Goal: Task Accomplishment & Management: Manage account settings

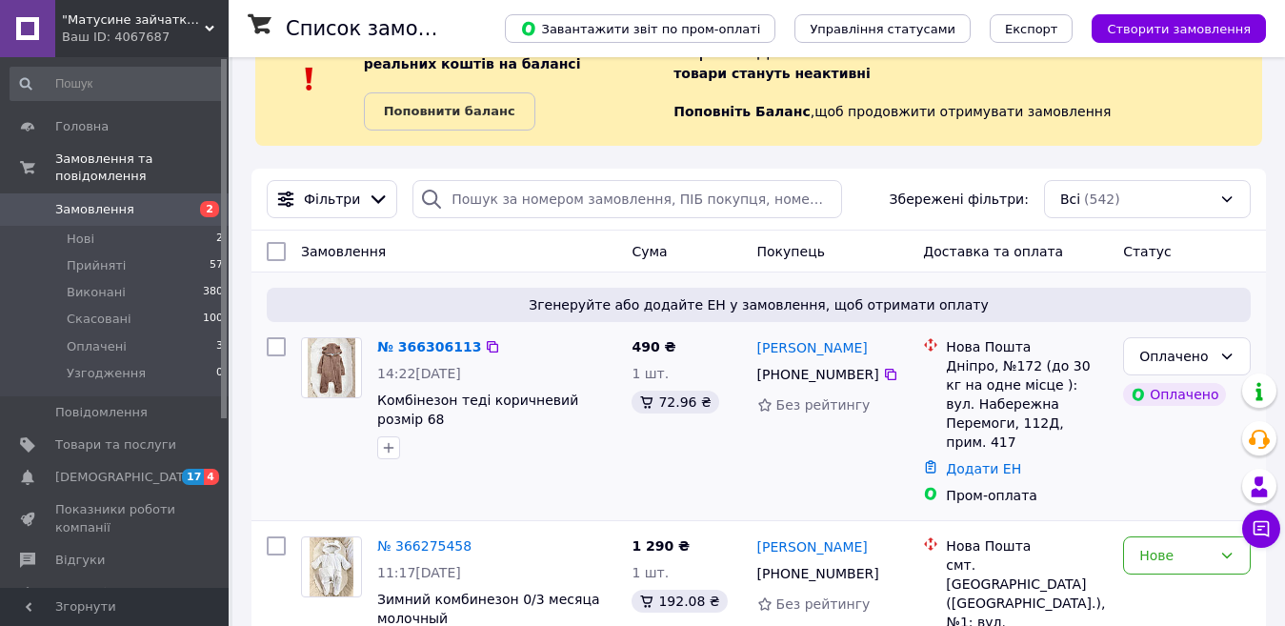
scroll to position [190, 0]
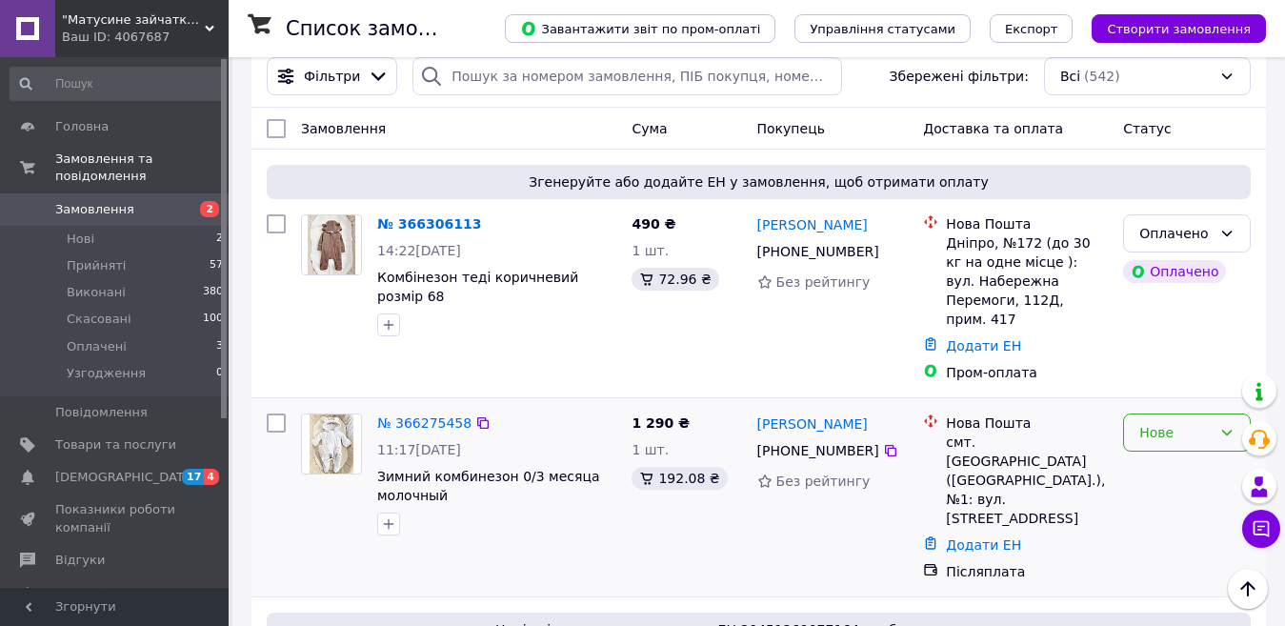
click at [1163, 422] on div "Нове" at bounding box center [1175, 432] width 72 height 21
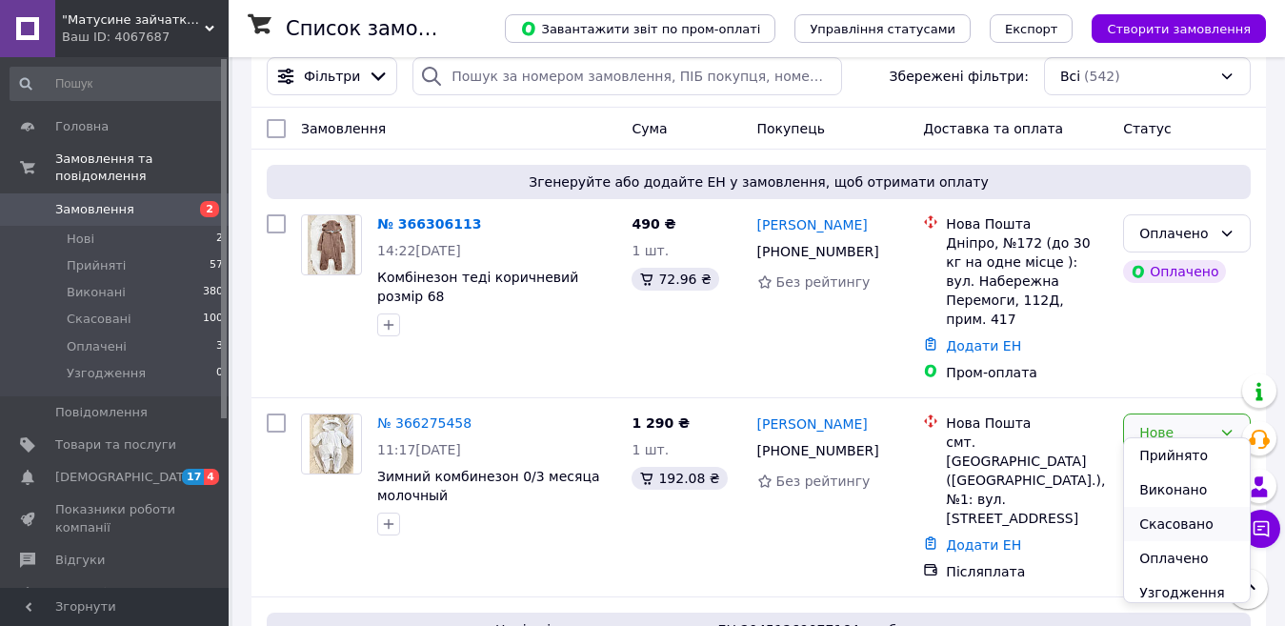
click at [1160, 515] on li "Скасовано" at bounding box center [1187, 524] width 126 height 34
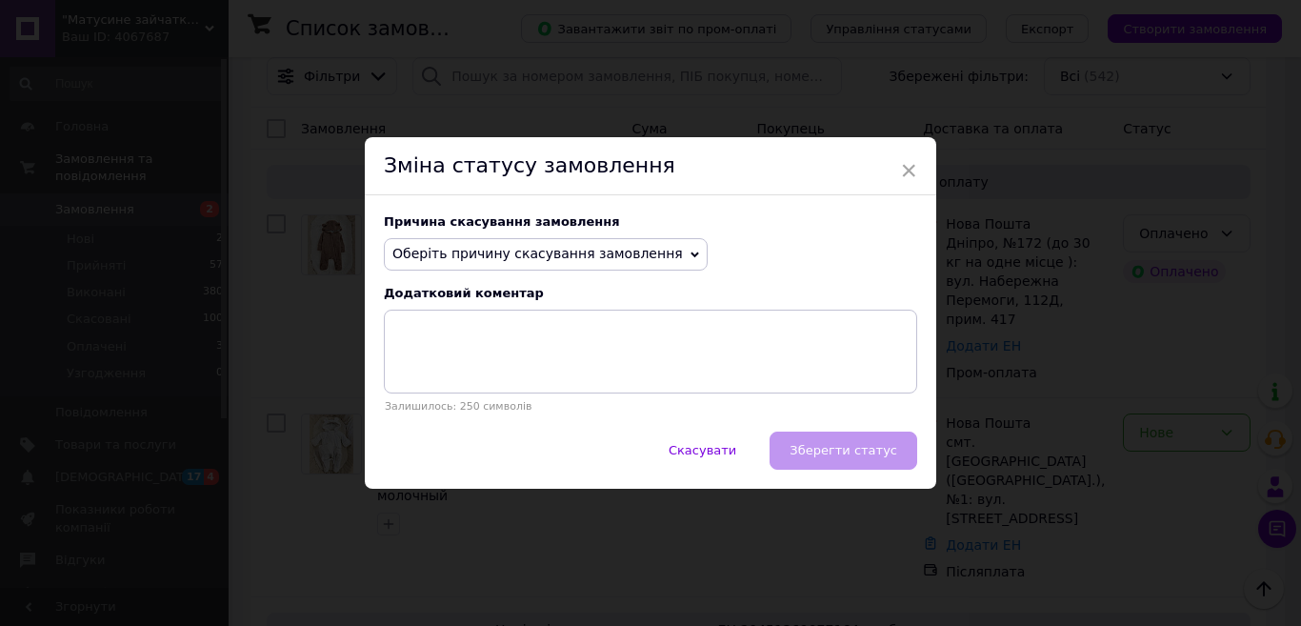
click at [592, 239] on span "Оберіть причину скасування замовлення" at bounding box center [546, 254] width 324 height 32
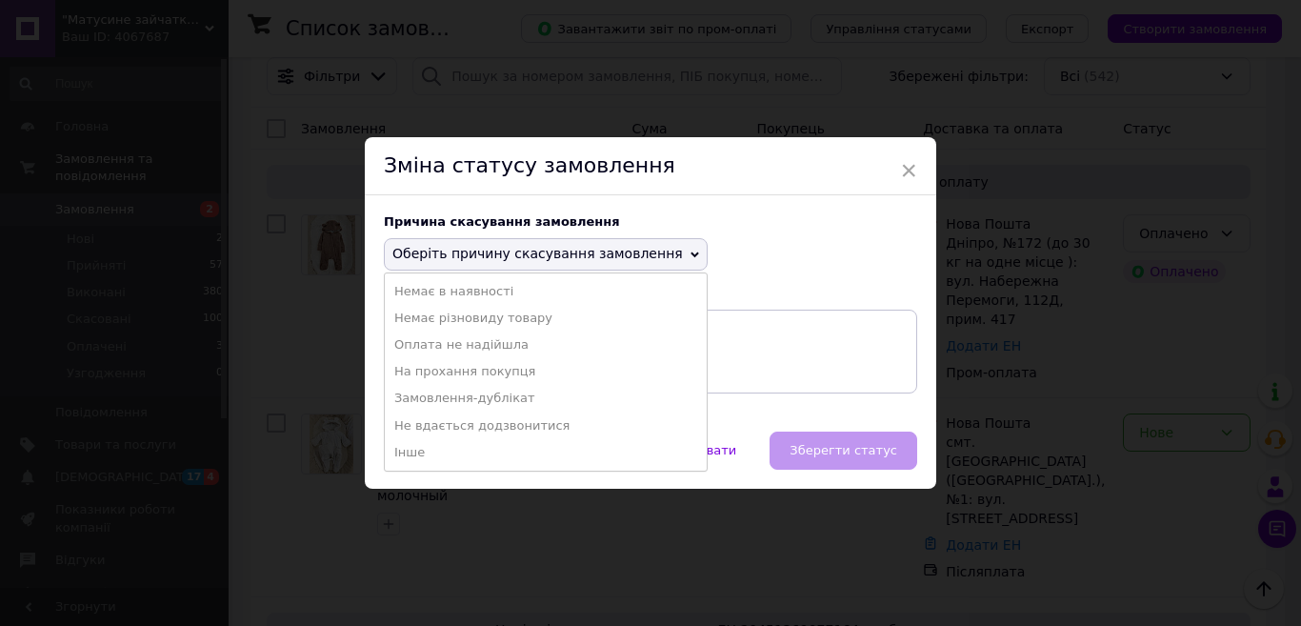
click at [499, 364] on li "На прохання покупця" at bounding box center [546, 371] width 322 height 27
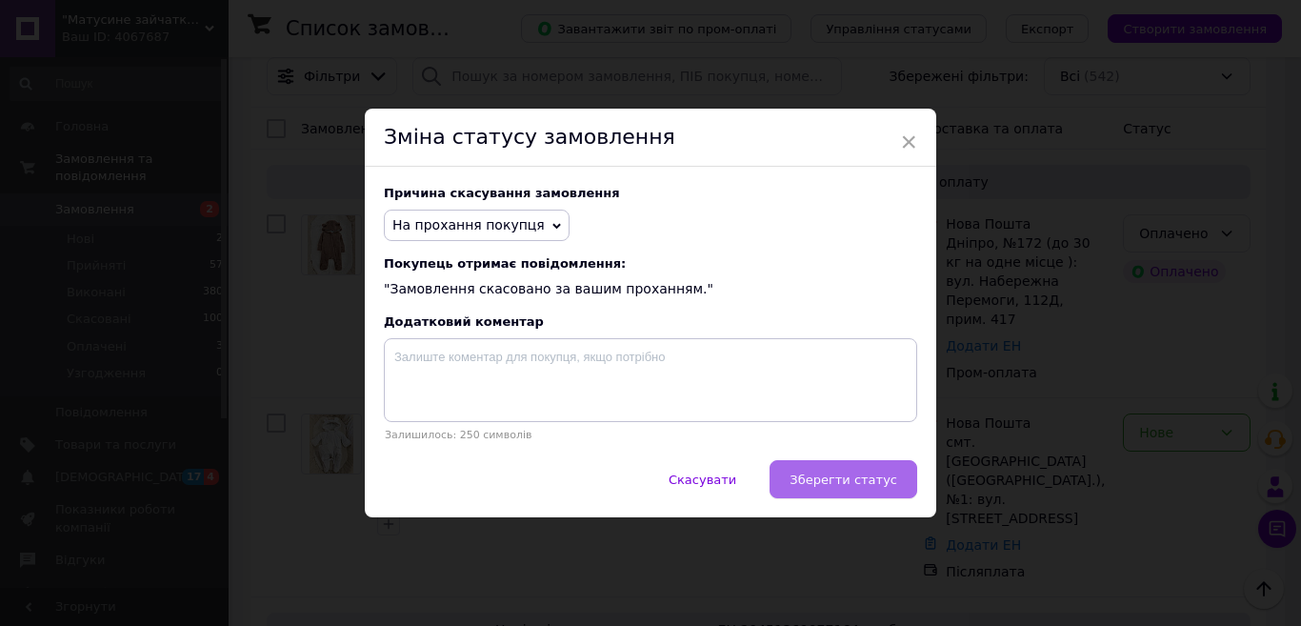
click at [833, 482] on span "Зберегти статус" at bounding box center [844, 479] width 108 height 14
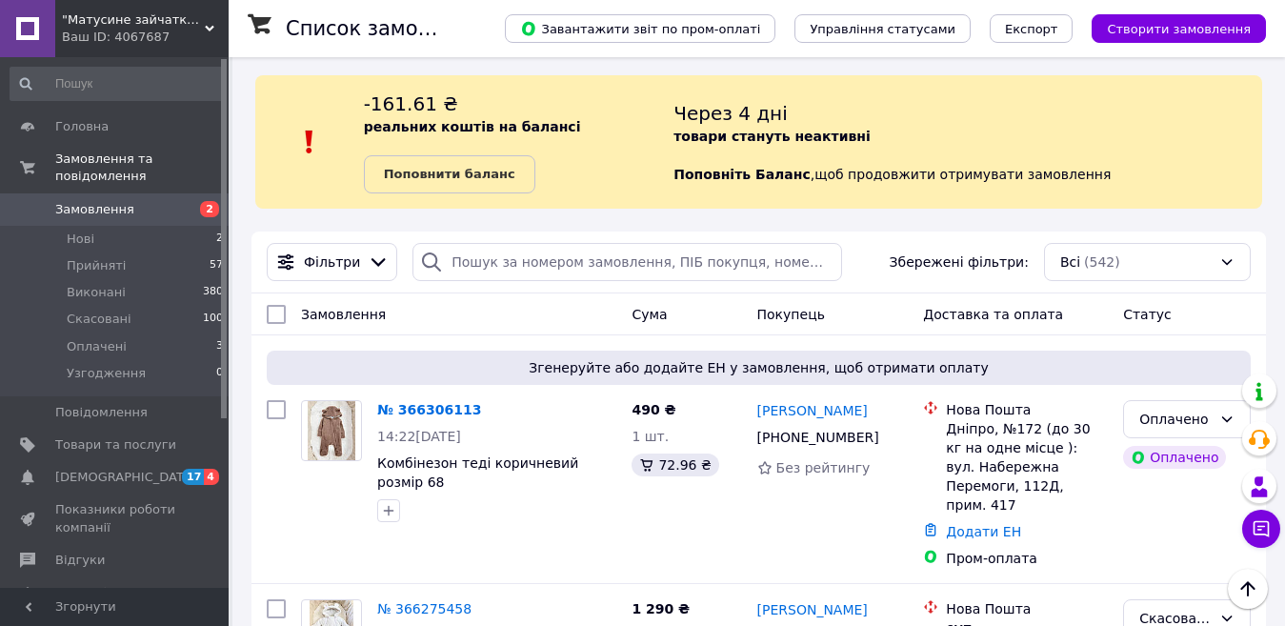
scroll to position [0, 0]
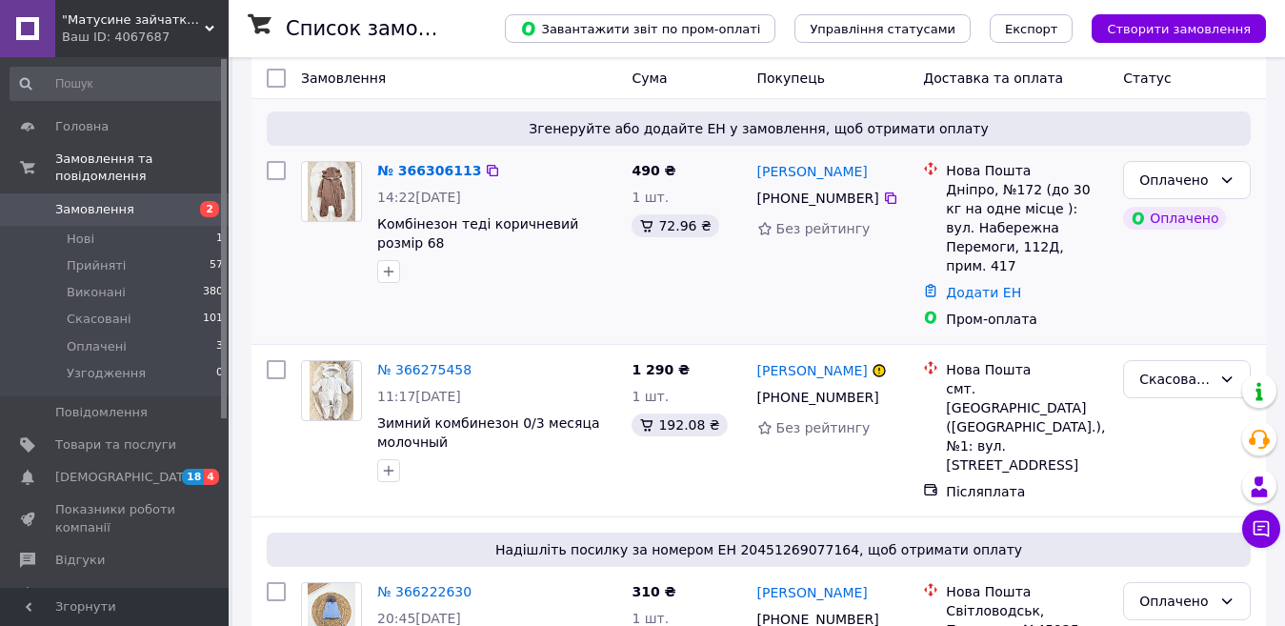
scroll to position [95, 0]
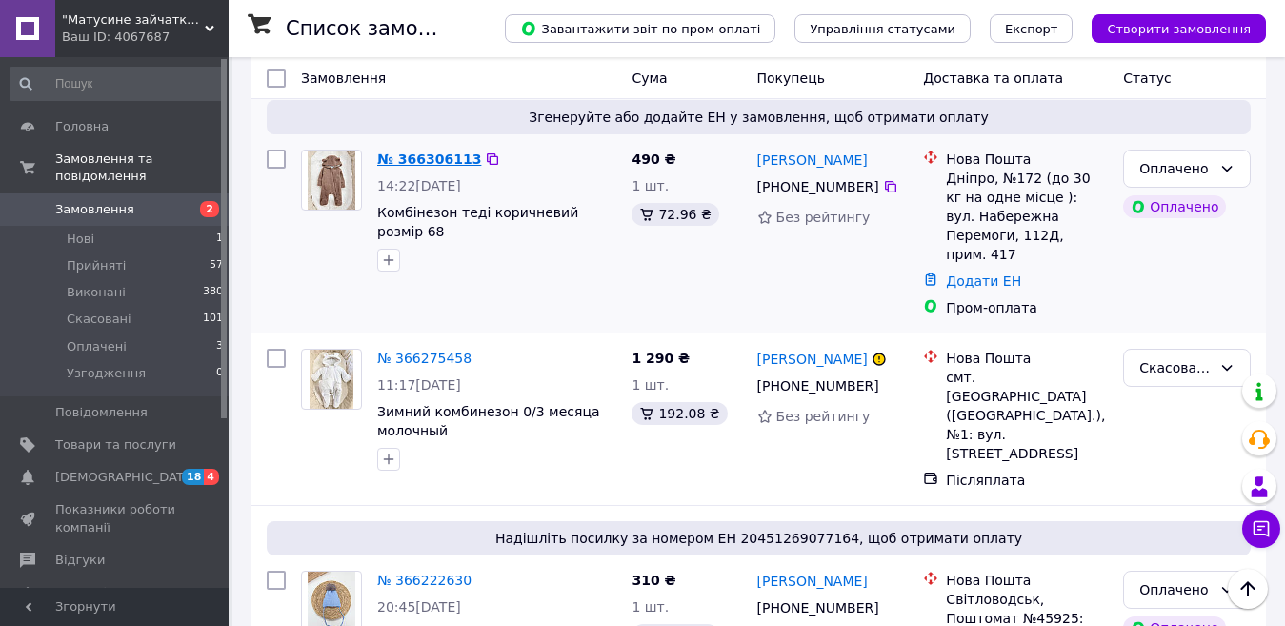
click at [394, 163] on link "№ 366306113" at bounding box center [429, 158] width 104 height 15
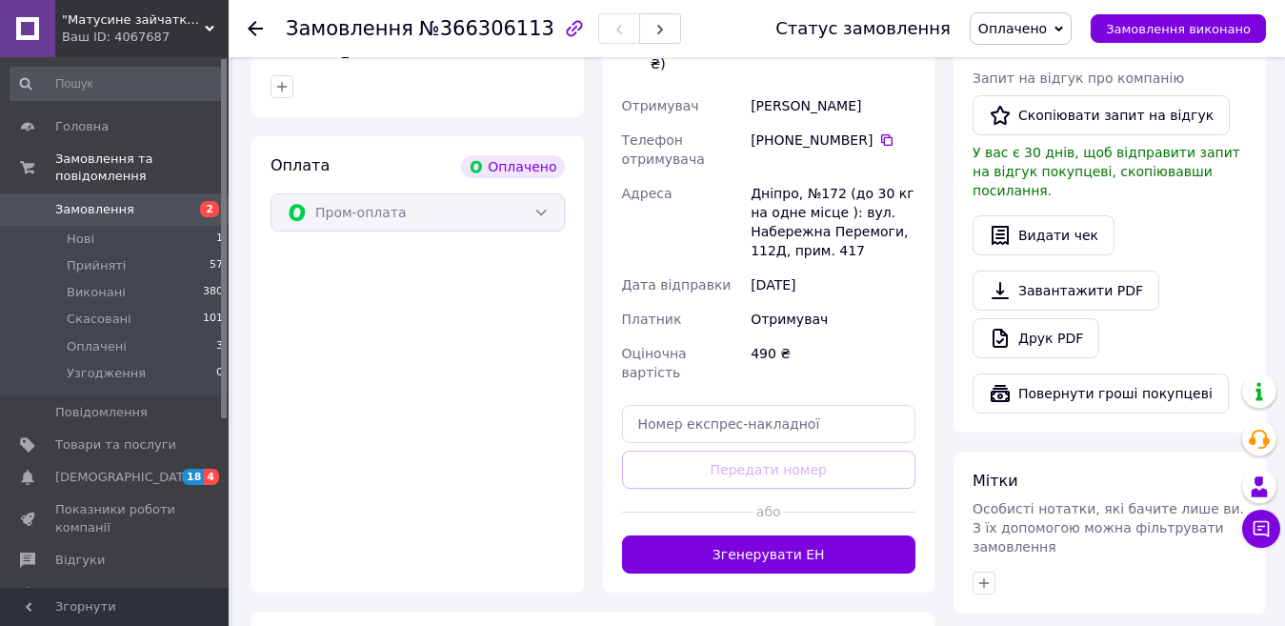
scroll to position [1143, 0]
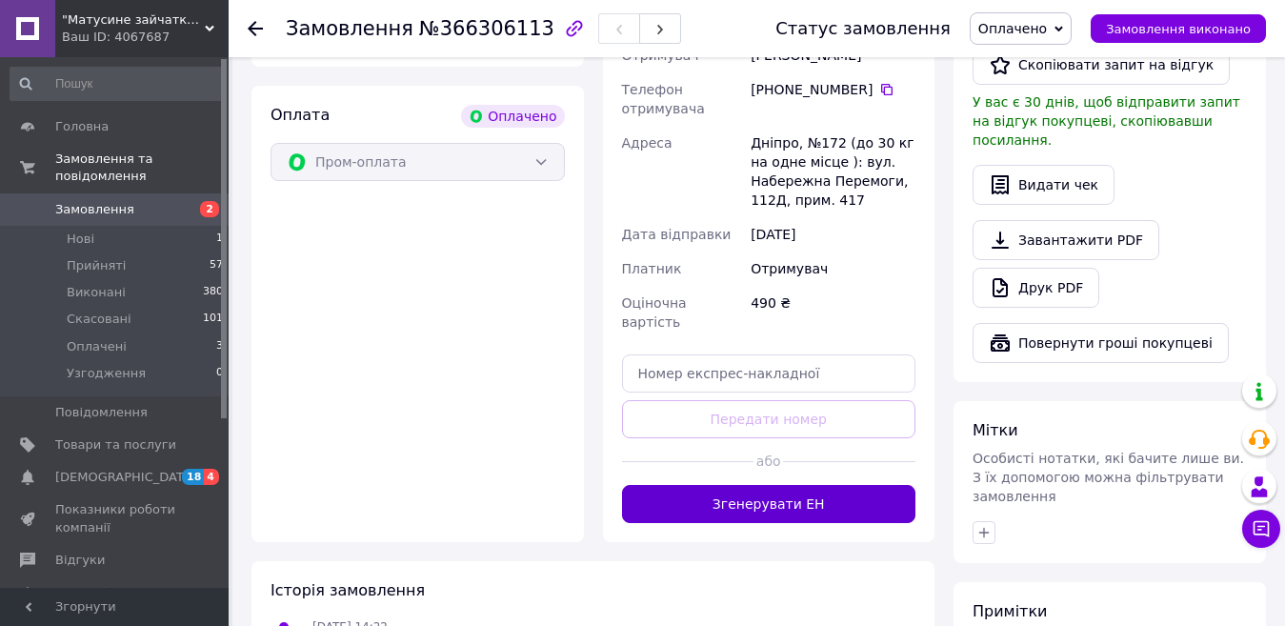
click at [816, 485] on button "Згенерувати ЕН" at bounding box center [769, 504] width 294 height 38
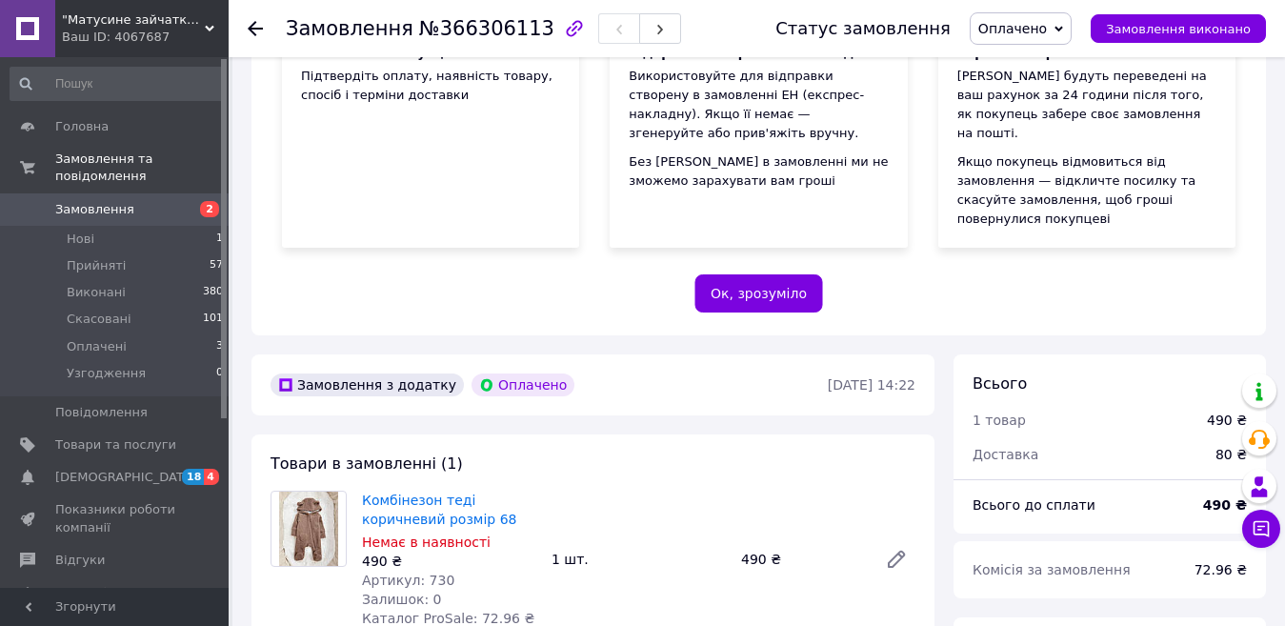
scroll to position [266, 0]
